Goal: Navigation & Orientation: Find specific page/section

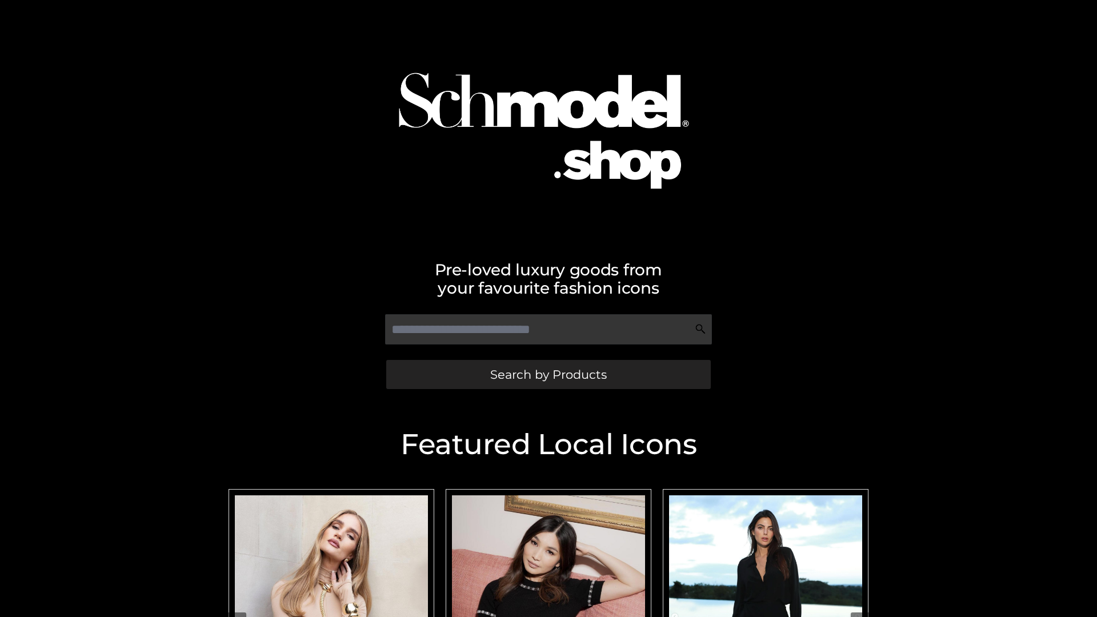
click at [548, 374] on span "Search by Products" at bounding box center [548, 374] width 117 height 12
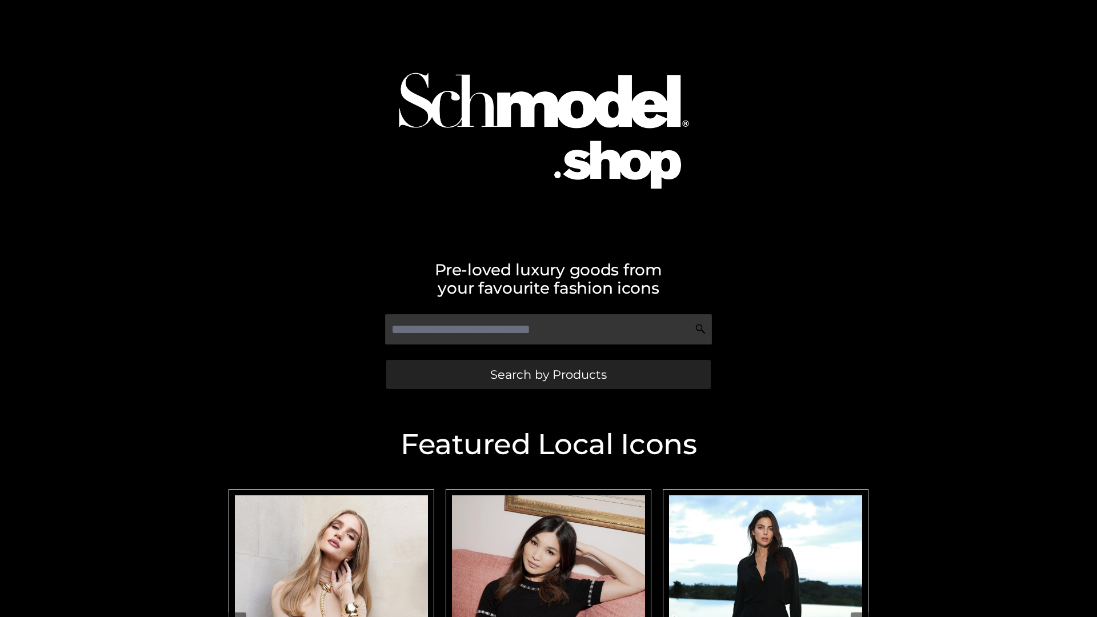
click at [548, 374] on span "Search by Products" at bounding box center [548, 374] width 117 height 12
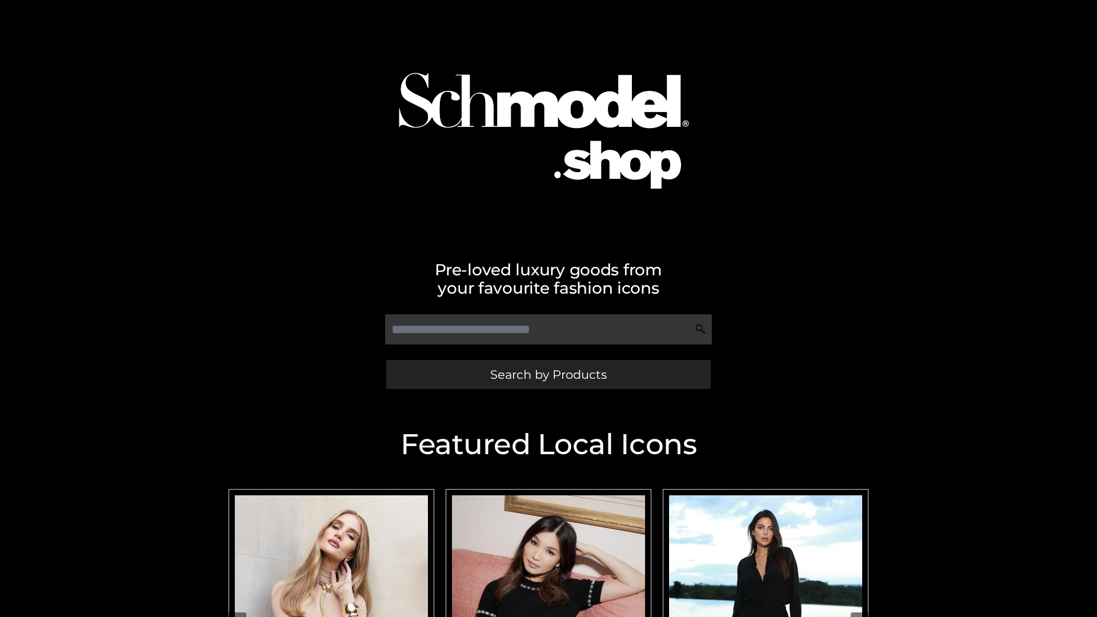
click at [548, 374] on span "Search by Products" at bounding box center [548, 374] width 117 height 12
